Goal: Task Accomplishment & Management: Use online tool/utility

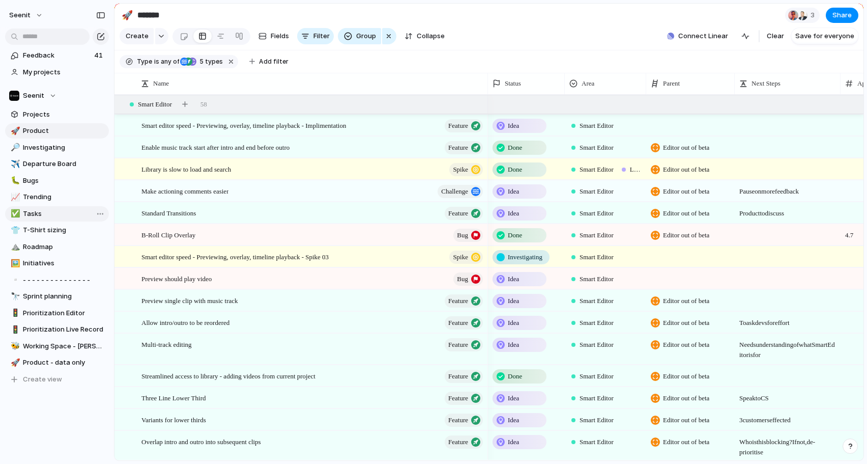
click at [30, 211] on span "Tasks" at bounding box center [64, 214] width 82 height 10
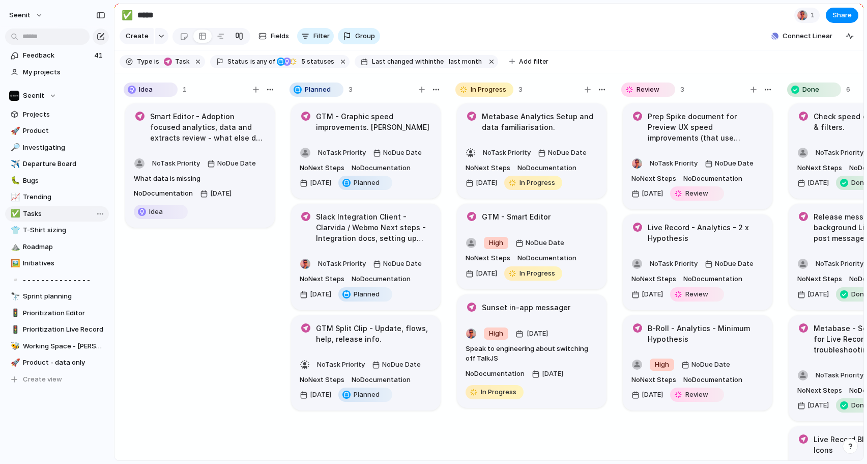
type input "*****"
drag, startPoint x: 419, startPoint y: 87, endPoint x: 422, endPoint y: 91, distance: 5.8
click at [419, 87] on div "button" at bounding box center [422, 90] width 6 height 6
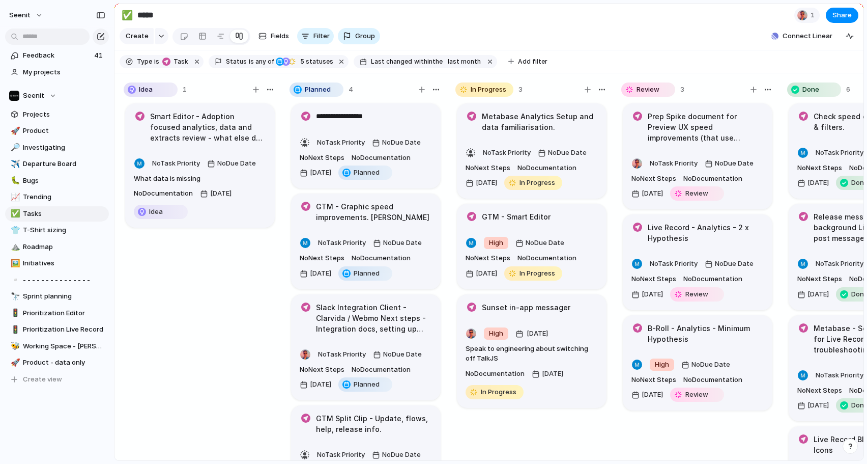
type textarea "**********"
click at [230, 271] on div "Smart Editor - Adoption focused analytics, data and extracts review - what else…" at bounding box center [200, 286] width 153 height 368
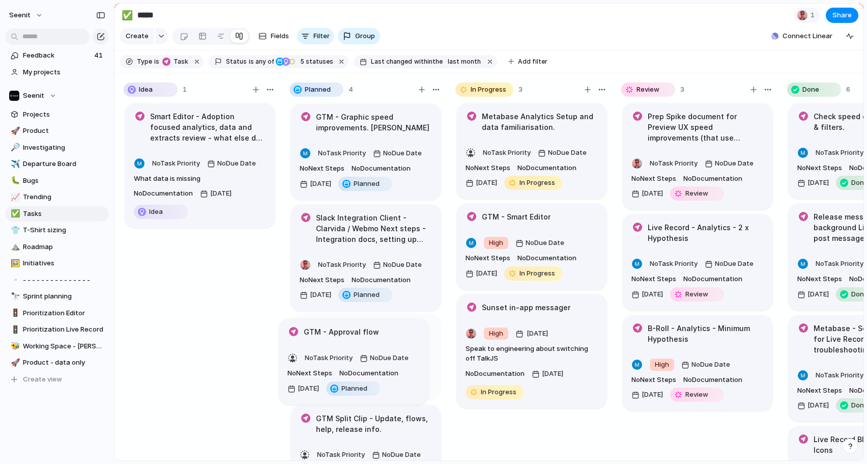
drag, startPoint x: 411, startPoint y: 124, endPoint x: 402, endPoint y: 335, distance: 210.9
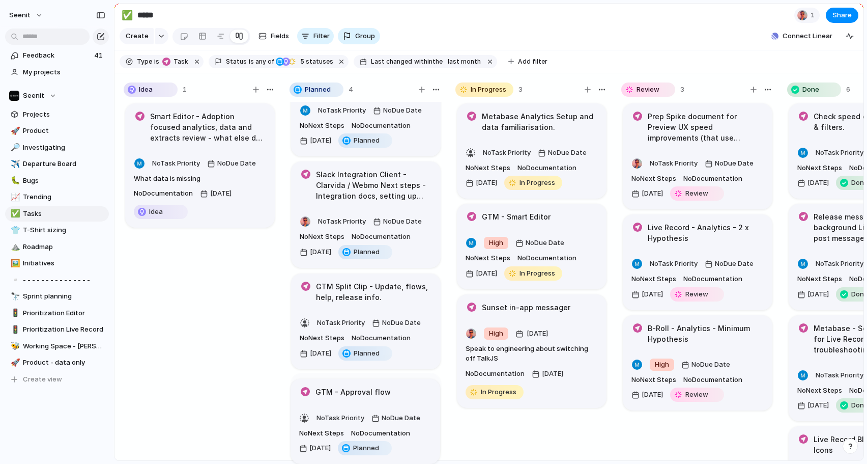
scroll to position [9, 0]
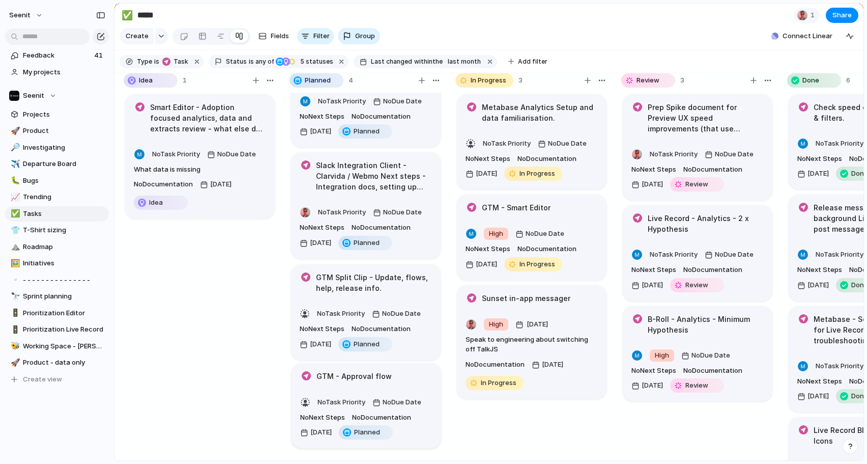
drag, startPoint x: 406, startPoint y: 285, endPoint x: 406, endPoint y: 374, distance: 88.6
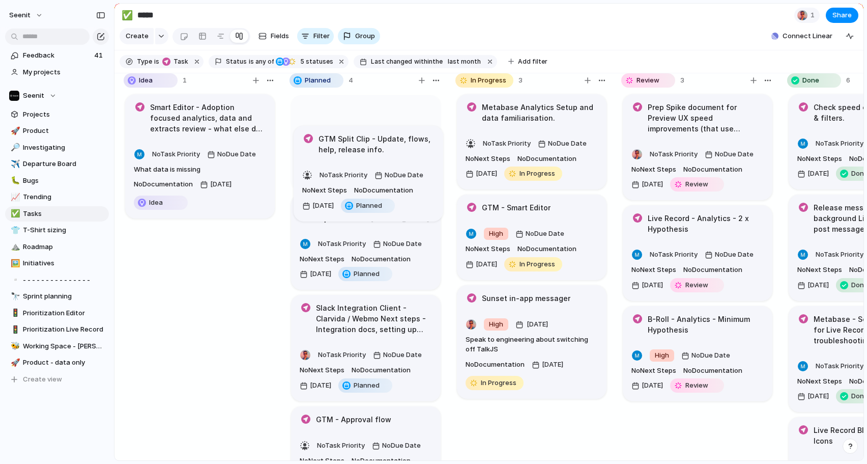
scroll to position [0, 0]
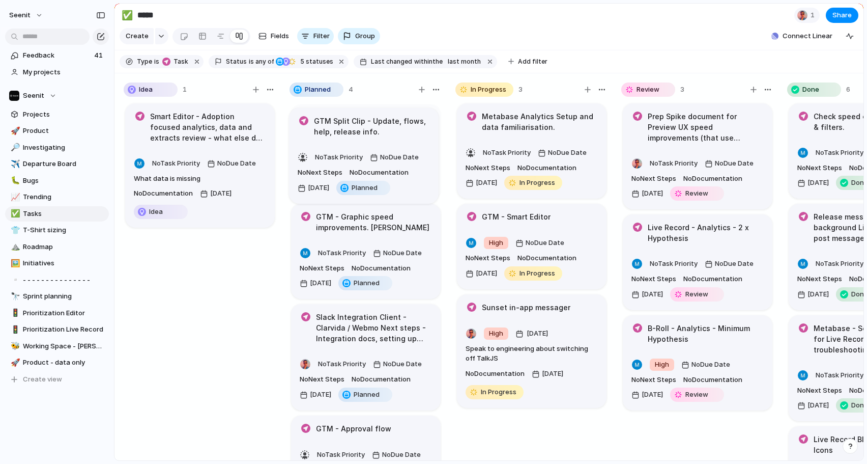
drag, startPoint x: 420, startPoint y: 284, endPoint x: 416, endPoint y: 133, distance: 150.7
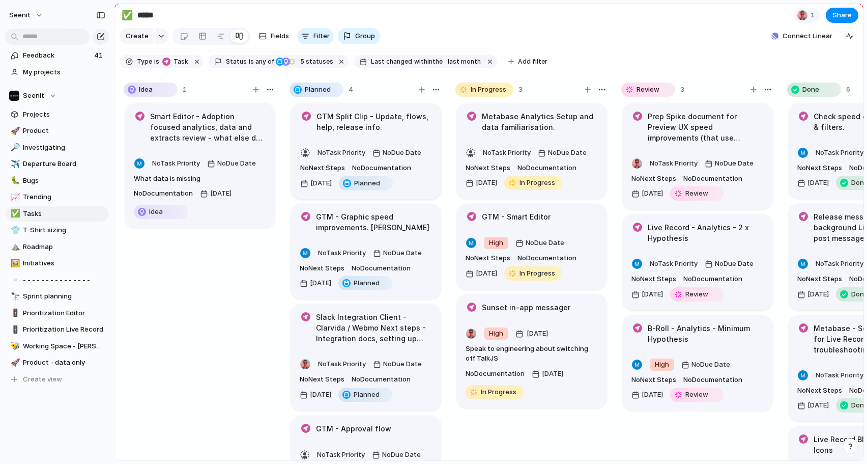
click at [416, 134] on body "Seenit Feedback 41 My projects Seenit Projects 🚀 Product 🔎 Investigating ✈️ Dep…" at bounding box center [433, 232] width 867 height 464
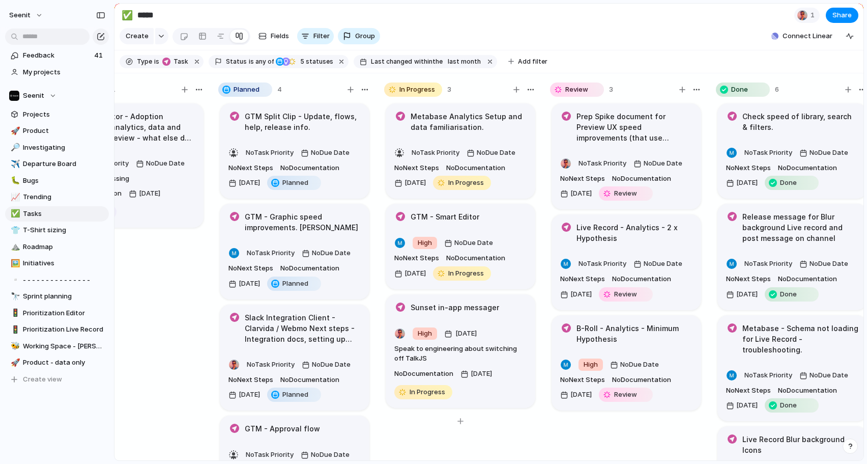
scroll to position [0, 86]
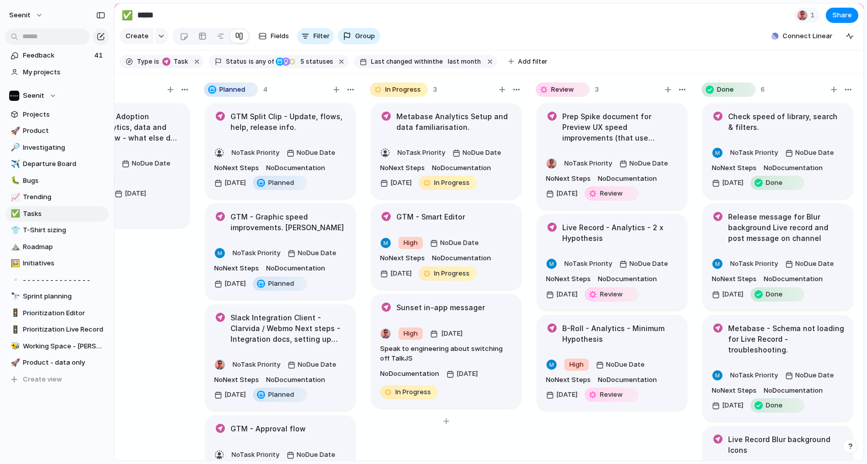
click at [492, 225] on article "GTM - Smart Editor High No Due Date No Next Steps No Documentation [DATE] In Pr…" at bounding box center [447, 246] width 150 height 85
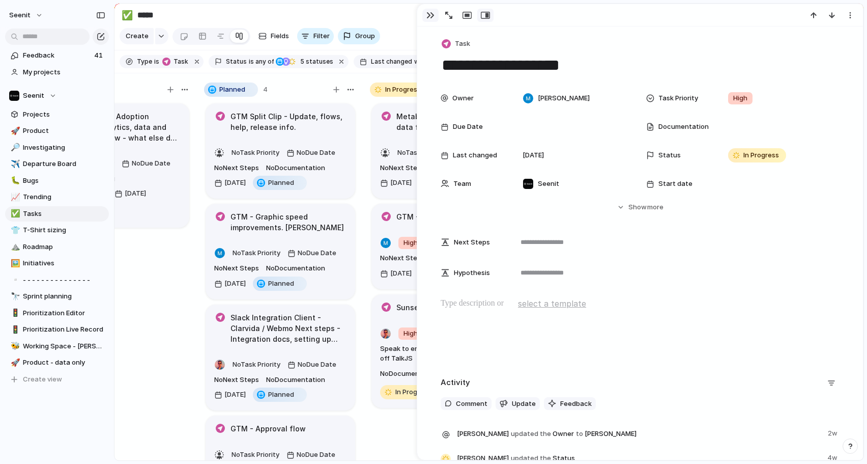
click at [431, 14] on div "button" at bounding box center [430, 15] width 8 height 8
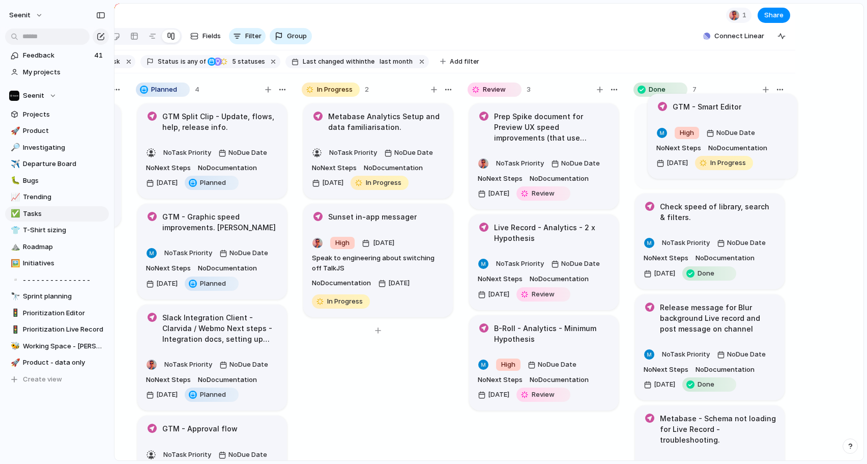
drag, startPoint x: 475, startPoint y: 222, endPoint x: 749, endPoint y: 112, distance: 294.9
